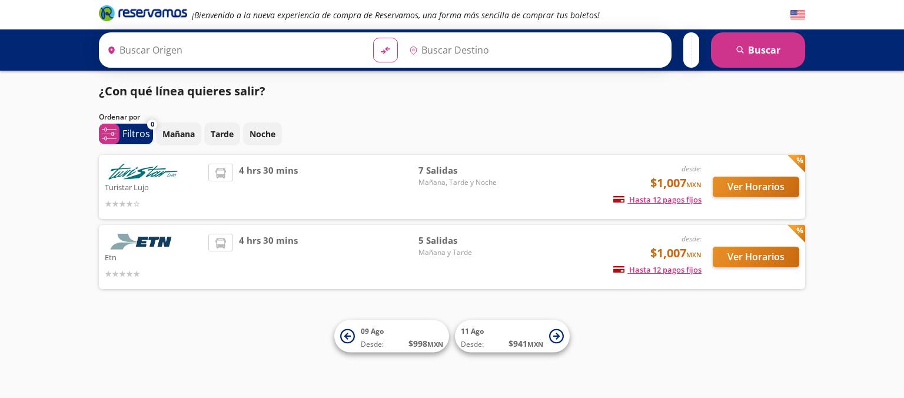
type input "[GEOGRAPHIC_DATA], [GEOGRAPHIC_DATA]"
type input "Querétaro, Querétaro"
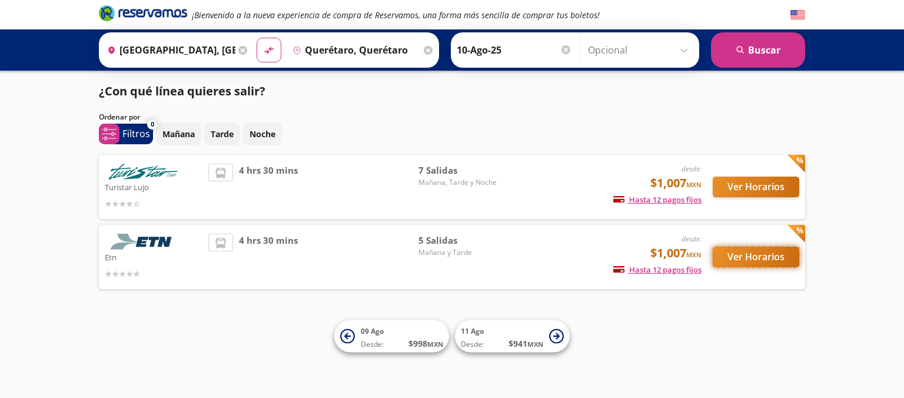
click at [750, 263] on button "Ver Horarios" at bounding box center [756, 257] width 87 height 21
click at [432, 174] on span "7 Salidas" at bounding box center [460, 171] width 82 height 14
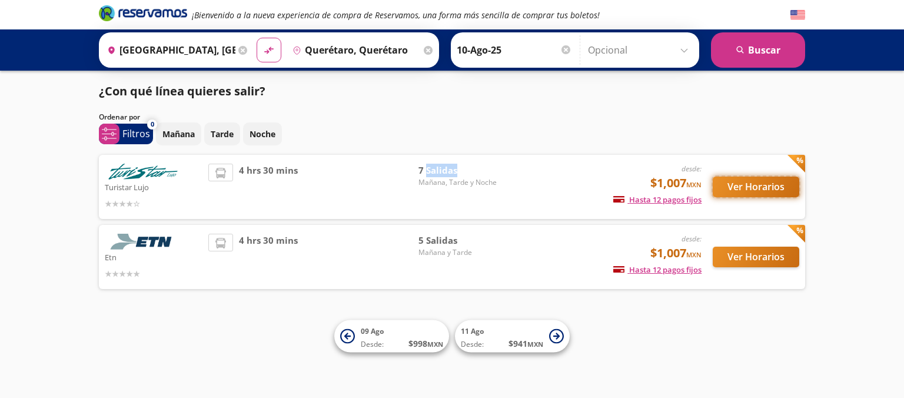
click at [766, 188] on button "Ver Horarios" at bounding box center [756, 187] width 87 height 21
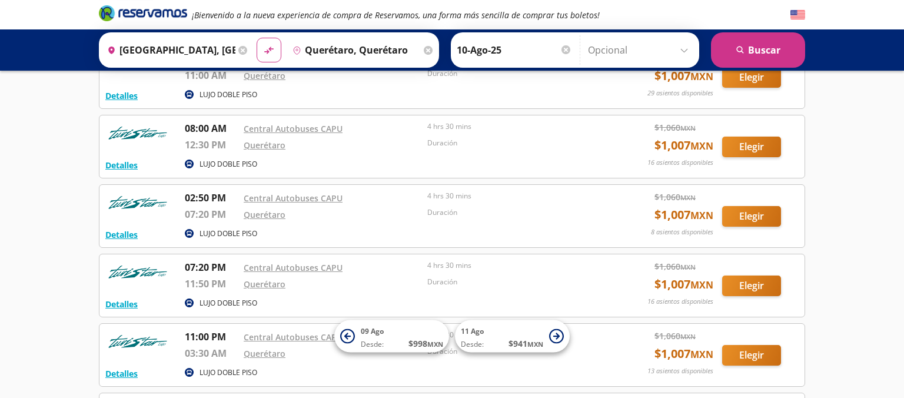
scroll to position [93, 0]
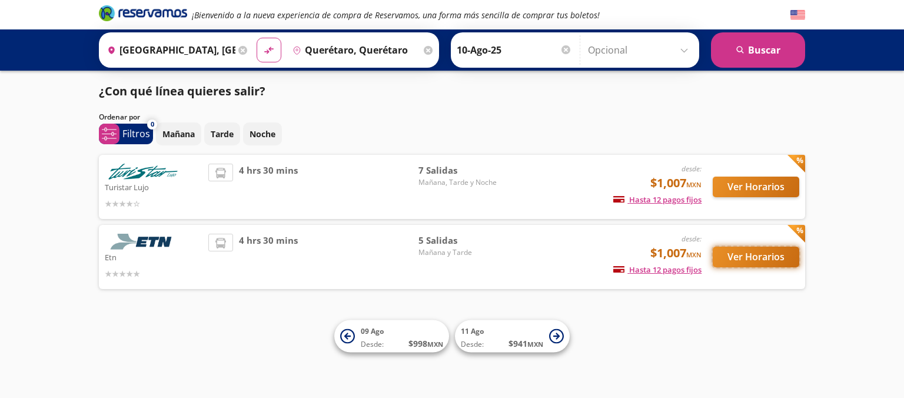
click at [777, 258] on button "Ver Horarios" at bounding box center [756, 257] width 87 height 21
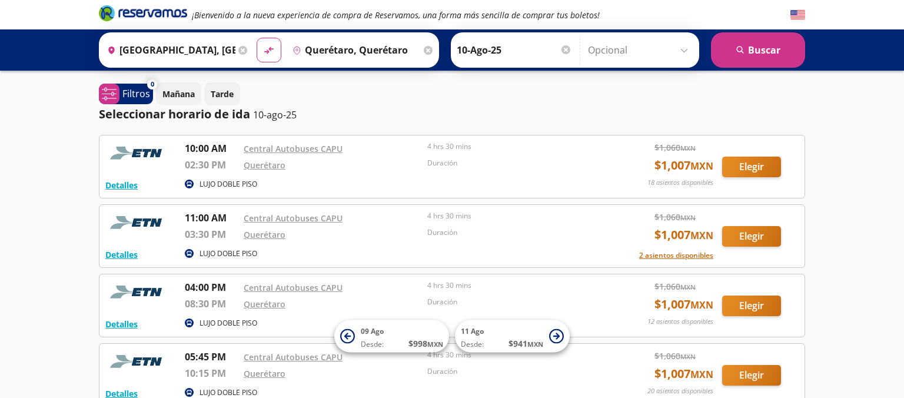
click at [834, 293] on div "¡Bienvenido a la nueva experiencia de compra de Reservamos, una forma más senci…" at bounding box center [452, 293] width 904 height 587
click at [229, 51] on input "[GEOGRAPHIC_DATA], [GEOGRAPHIC_DATA]" at bounding box center [168, 49] width 133 height 29
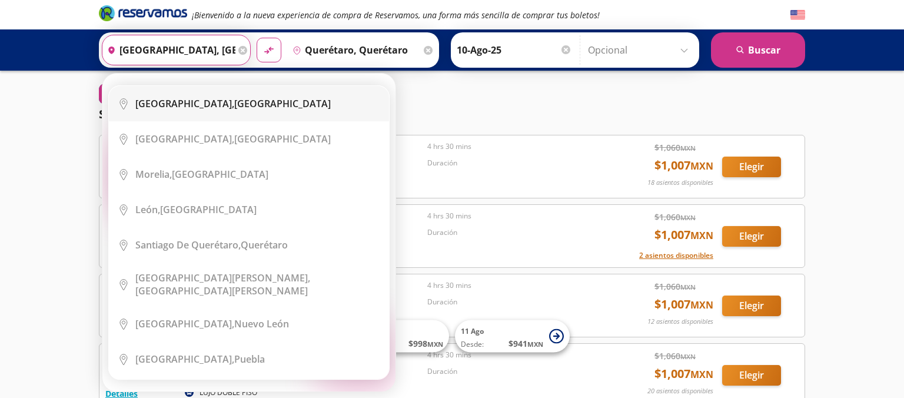
click at [230, 101] on div "Ciudad de México, Distrito Federal" at bounding box center [232, 103] width 195 height 13
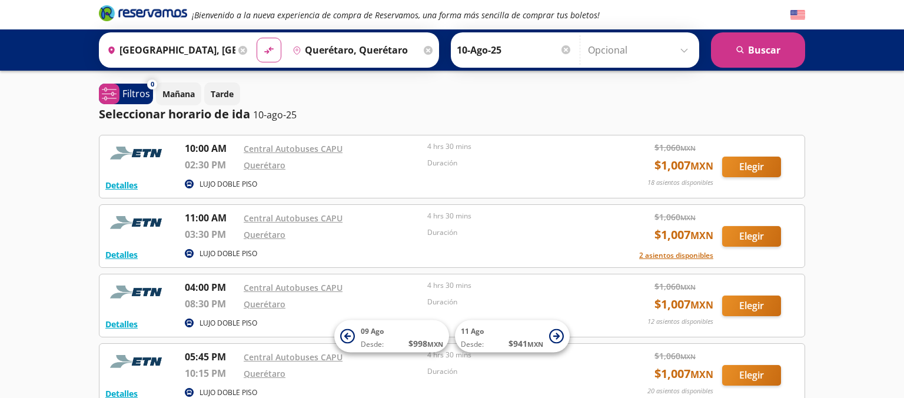
type input "Ciudad de México, Distrito Federal"
click at [757, 48] on button "search Buscar" at bounding box center [758, 49] width 94 height 35
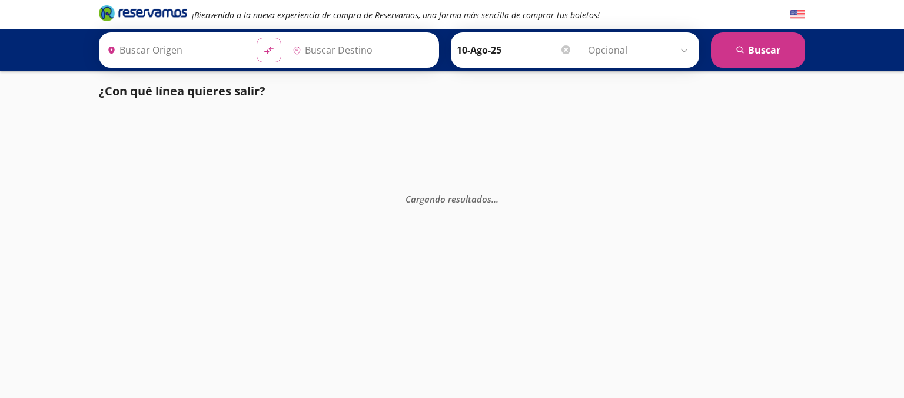
type input "Ciudad de México, Distrito Federal"
type input "Querétaro, Querétaro"
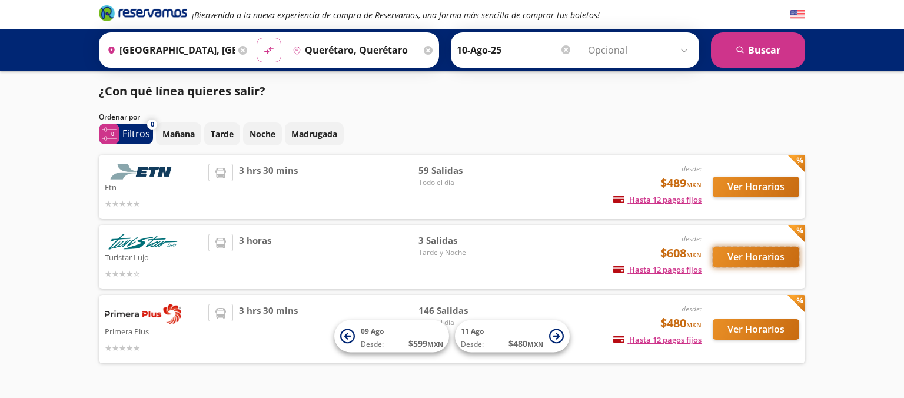
click at [755, 254] on button "Ver Horarios" at bounding box center [756, 257] width 87 height 21
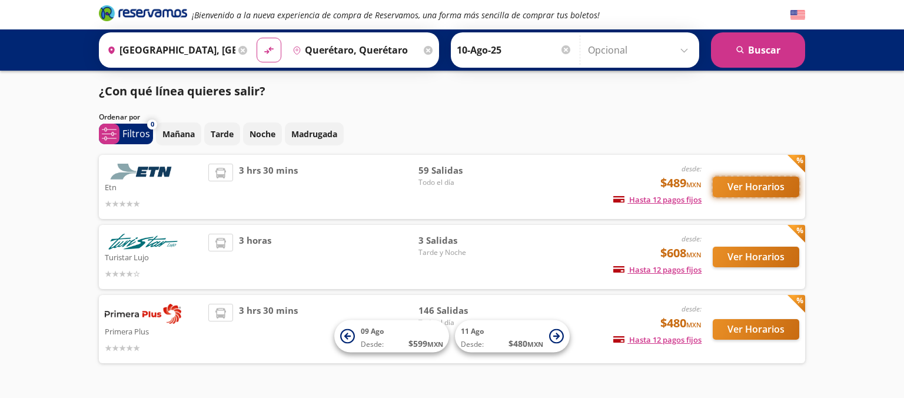
click at [748, 187] on button "Ver Horarios" at bounding box center [756, 187] width 87 height 21
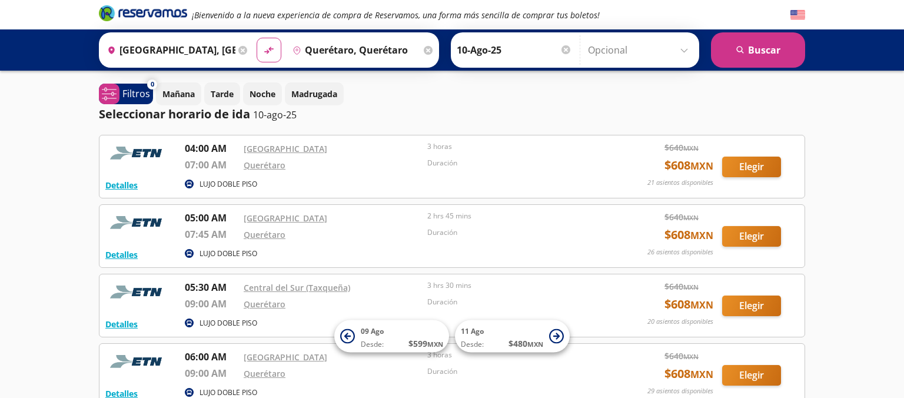
drag, startPoint x: 901, startPoint y: 150, endPoint x: 903, endPoint y: 168, distance: 18.4
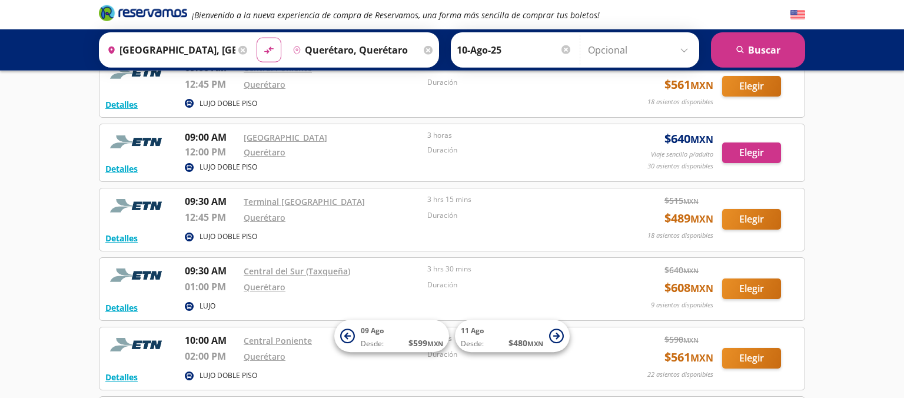
scroll to position [860, 0]
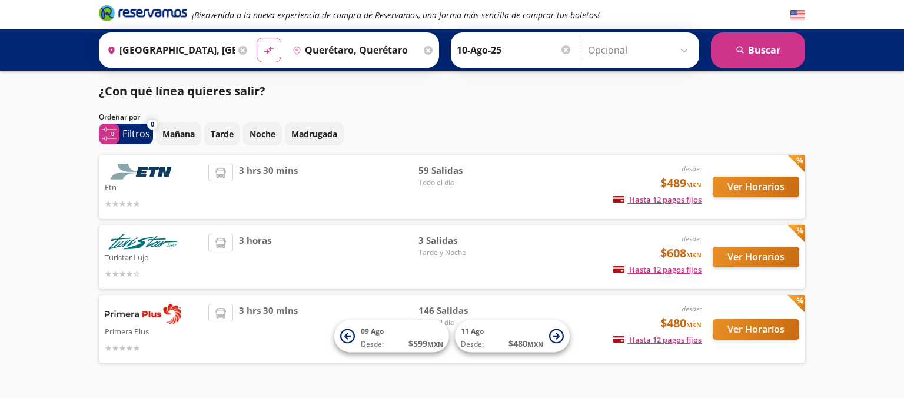
click at [747, 340] on div "Ver Horarios" at bounding box center [751, 329] width 98 height 51
click at [747, 332] on button "Ver Horarios" at bounding box center [756, 329] width 87 height 21
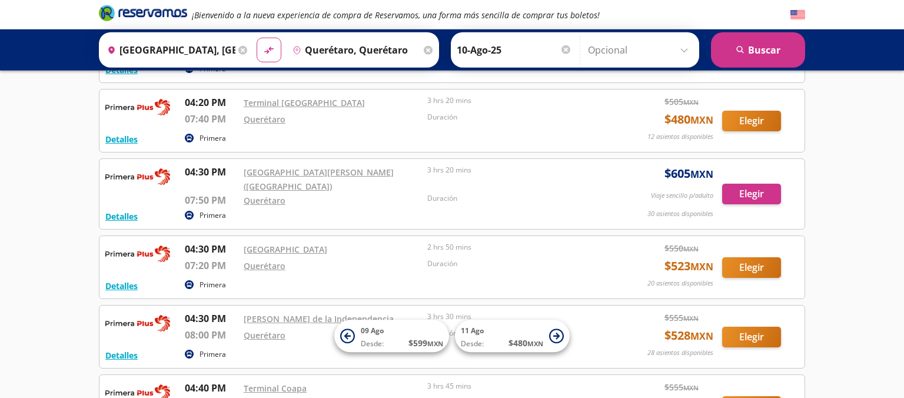
scroll to position [7025, 0]
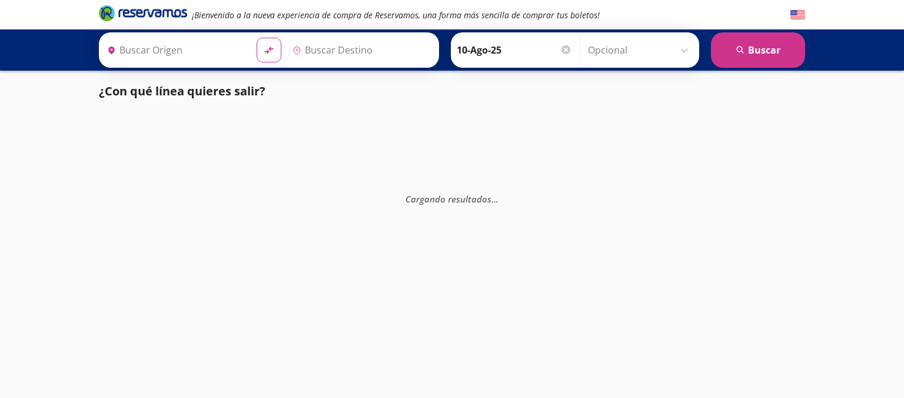
type input "[GEOGRAPHIC_DATA], [GEOGRAPHIC_DATA]"
type input "Querétaro, Querétaro"
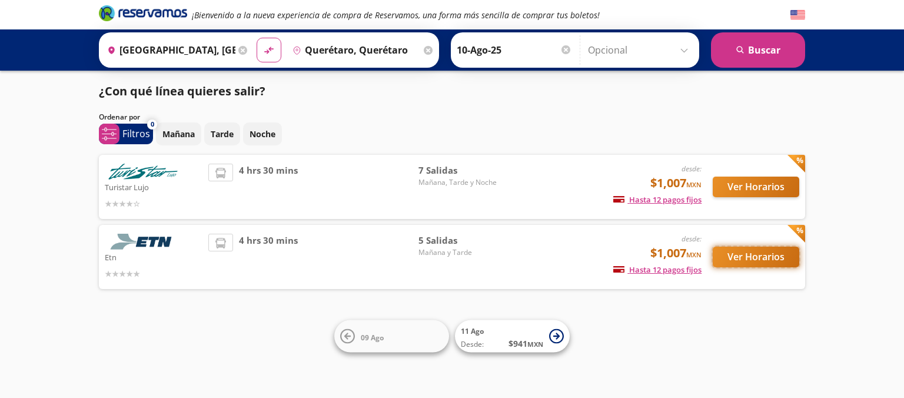
click at [771, 258] on button "Ver Horarios" at bounding box center [756, 257] width 87 height 21
click at [771, 187] on html "¡Bienvenido a la nueva experiencia de compra de Reservamos, una forma más senci…" at bounding box center [452, 199] width 904 height 398
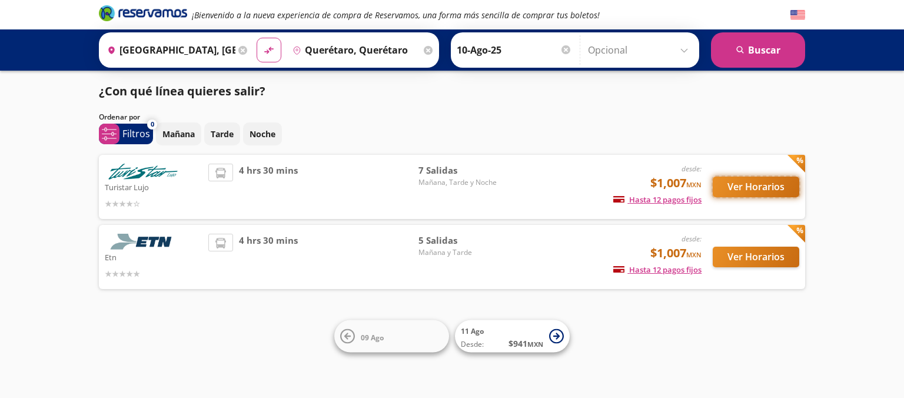
click at [765, 183] on button "Ver Horarios" at bounding box center [756, 187] width 87 height 21
